Goal: Task Accomplishment & Management: Use online tool/utility

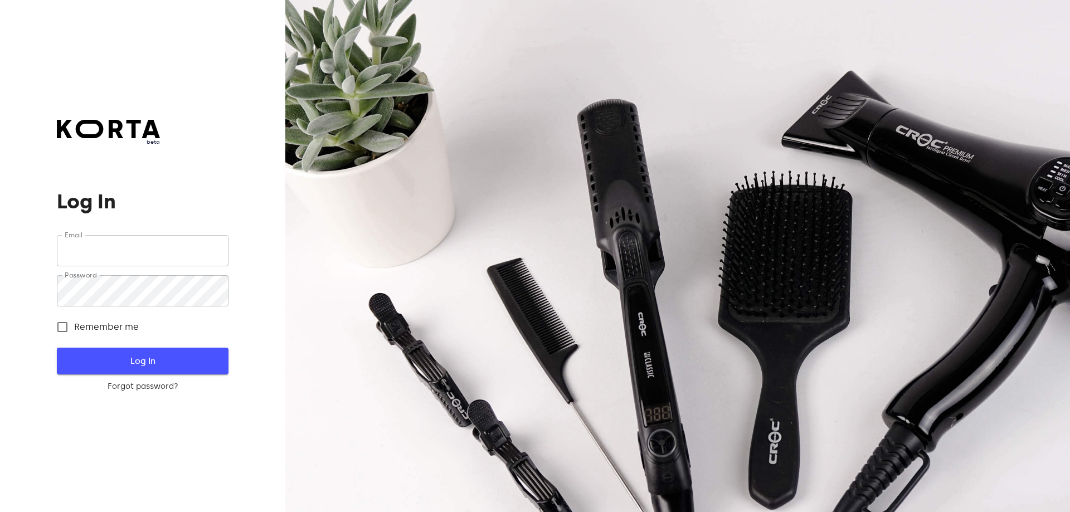
type input "[EMAIL_ADDRESS][DOMAIN_NAME]"
click at [150, 367] on span "Log In" at bounding box center [142, 361] width 135 height 14
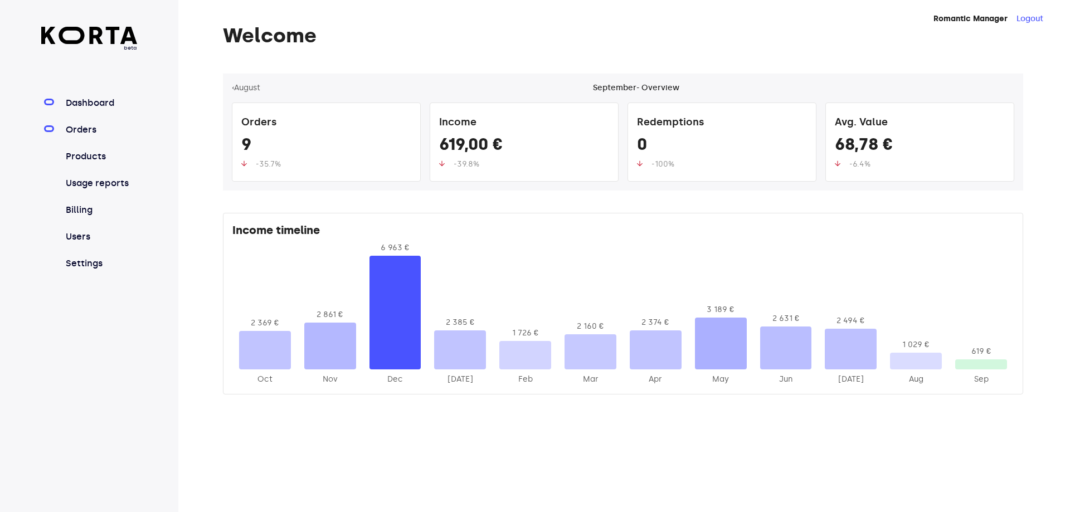
click at [87, 125] on link "Orders" at bounding box center [101, 129] width 74 height 13
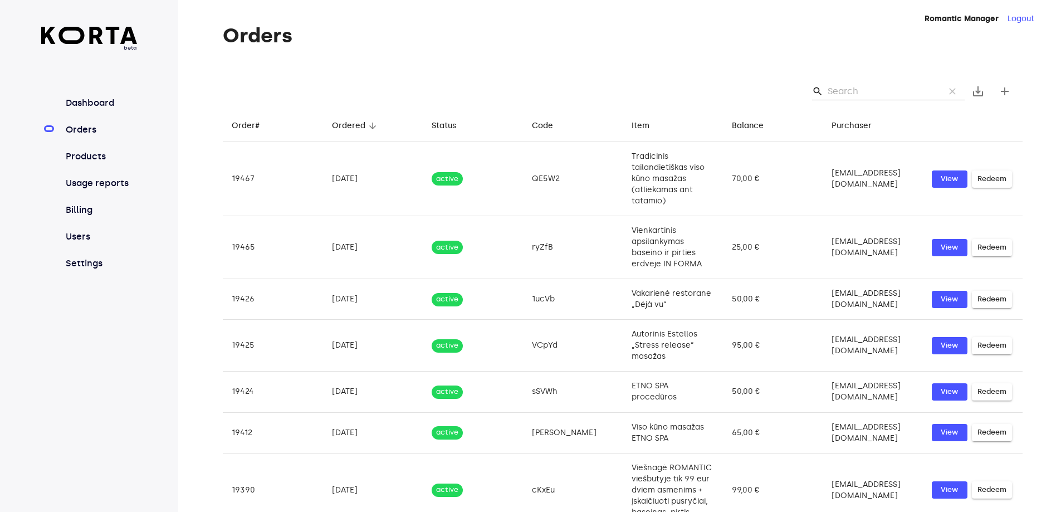
click at [862, 90] on input "Search" at bounding box center [882, 91] width 108 height 18
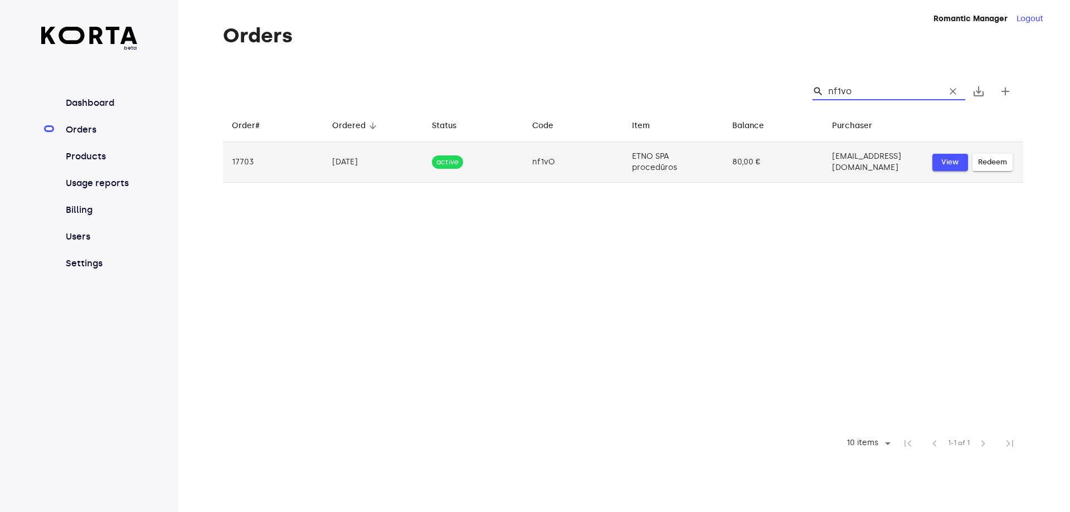
type input "nf1vo"
click at [952, 162] on span "View" at bounding box center [950, 162] width 25 height 13
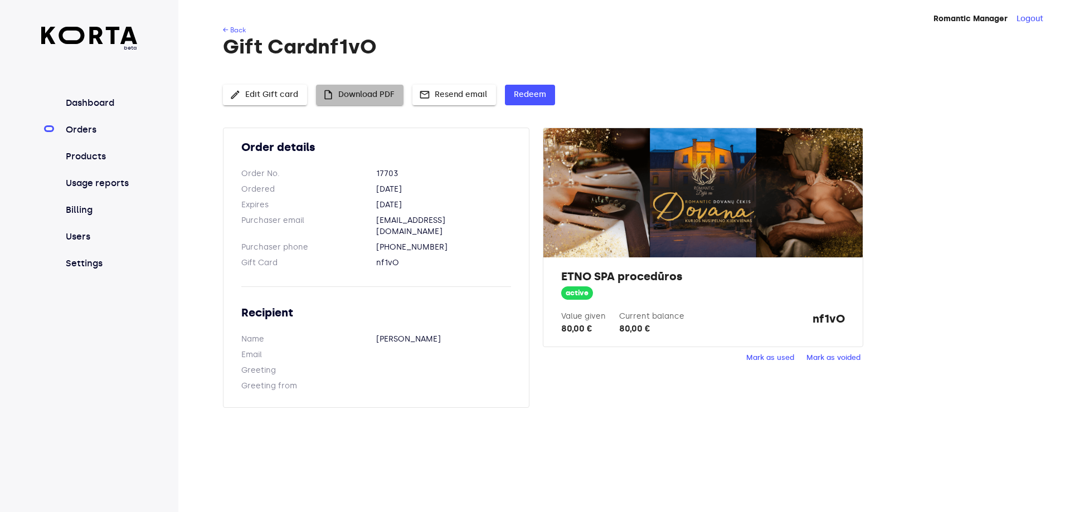
click at [344, 98] on span "insert_drive_file Download PDF" at bounding box center [360, 95] width 70 height 14
click at [522, 91] on span "Redeem" at bounding box center [530, 95] width 32 height 14
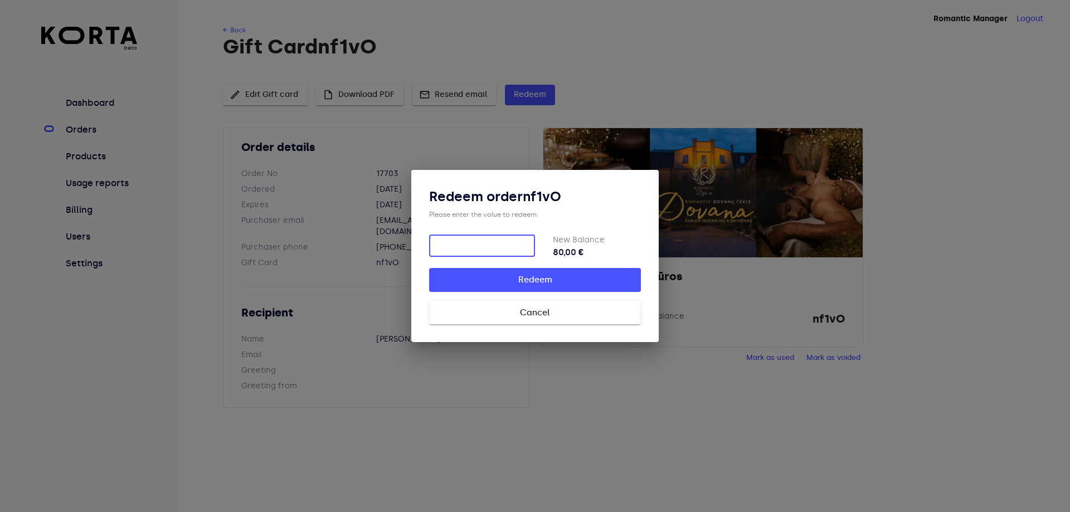
click at [478, 253] on input "number" at bounding box center [482, 246] width 106 height 22
type input "80"
click at [513, 275] on span "Redeem" at bounding box center [535, 279] width 176 height 14
